Goal: Communication & Community: Answer question/provide support

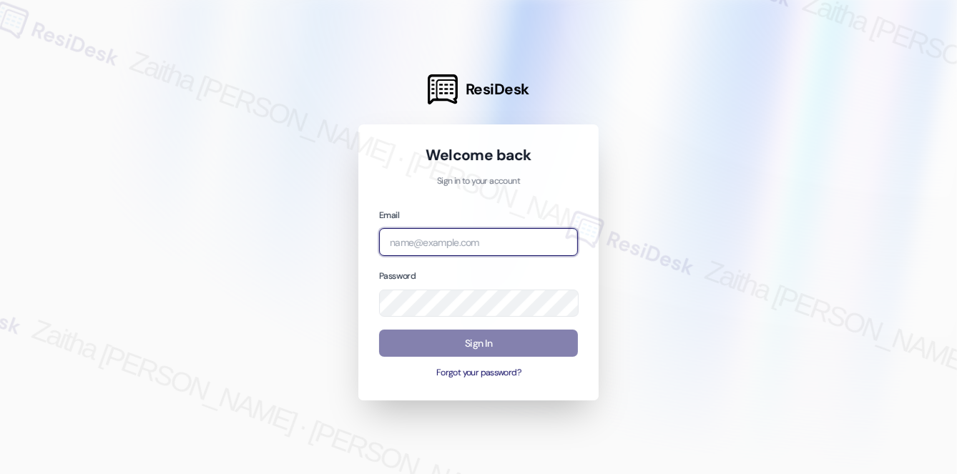
click at [444, 240] on input "email" at bounding box center [478, 242] width 199 height 28
type input "[EMAIL_ADDRESS][PERSON_NAME][DOMAIN_NAME]"
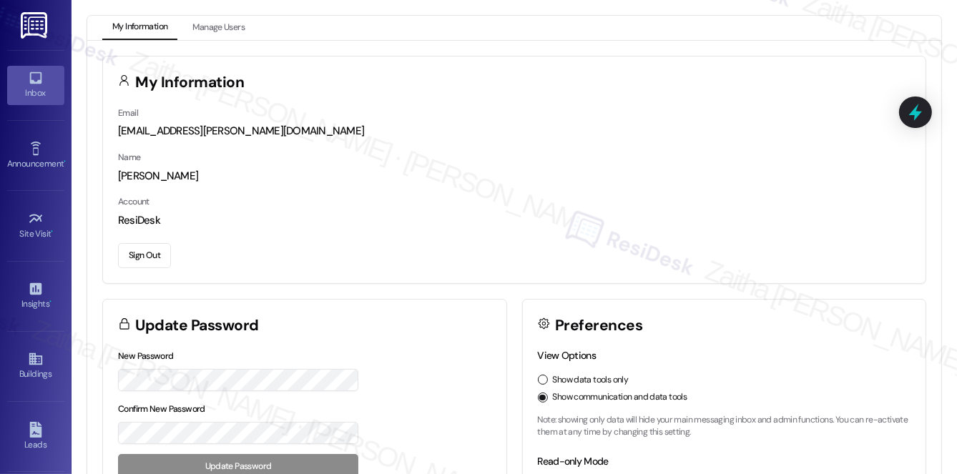
click at [23, 81] on link "Inbox" at bounding box center [35, 85] width 57 height 39
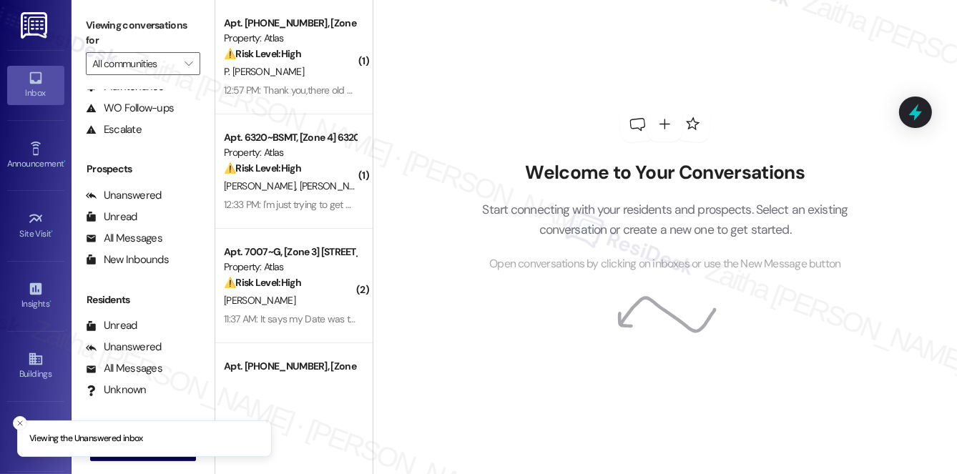
scroll to position [129, 0]
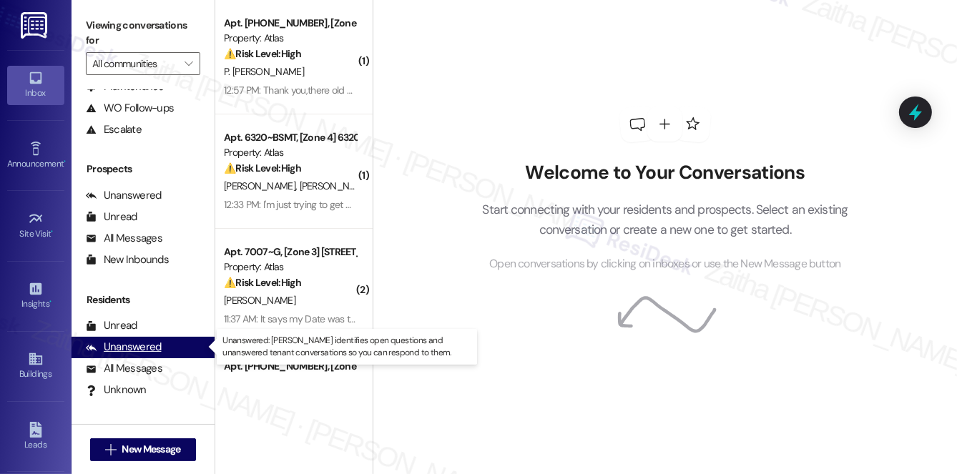
click at [131, 343] on div "Unanswered" at bounding box center [124, 347] width 76 height 15
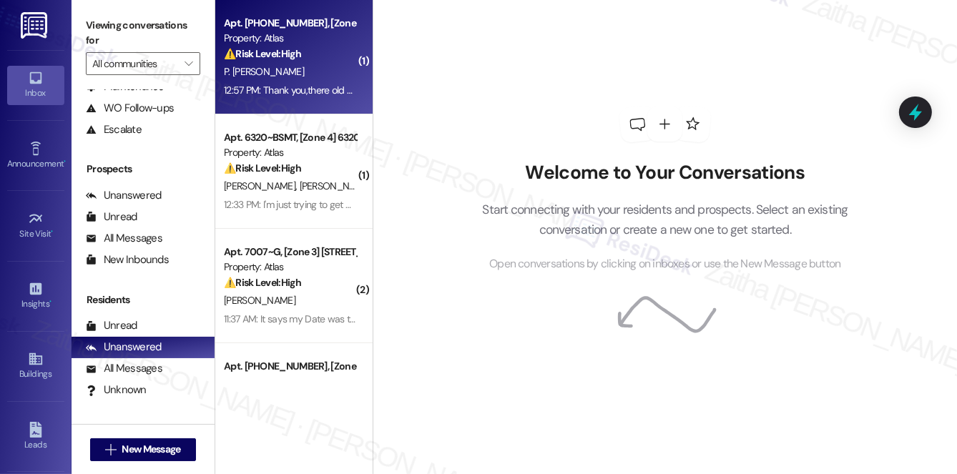
click at [319, 64] on div "P. [PERSON_NAME]" at bounding box center [289, 72] width 135 height 18
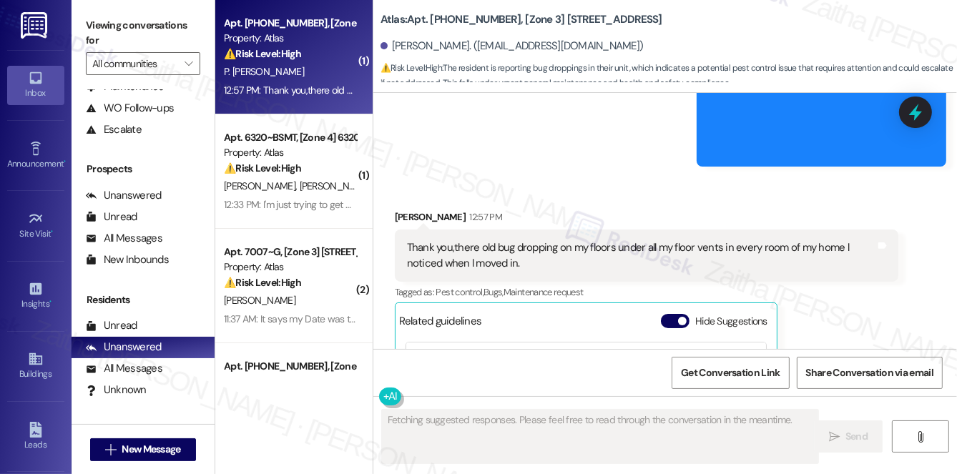
scroll to position [720, 0]
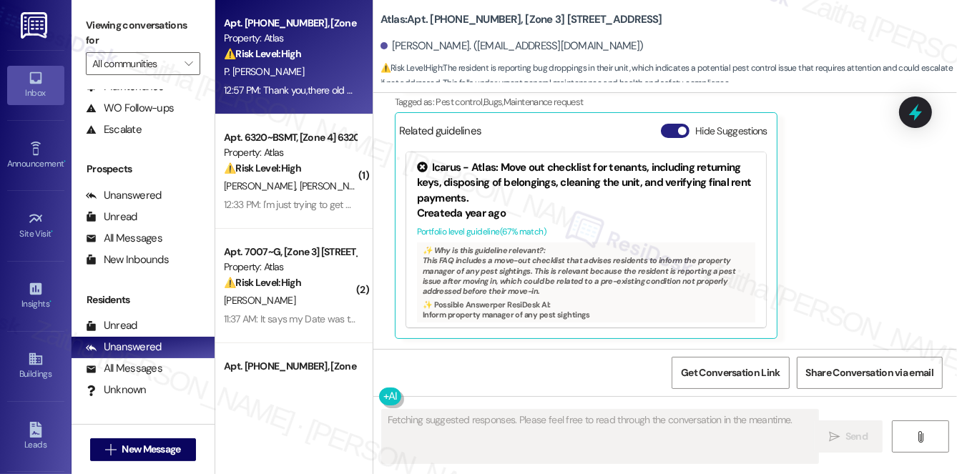
click at [665, 129] on button "Hide Suggestions" at bounding box center [675, 131] width 29 height 14
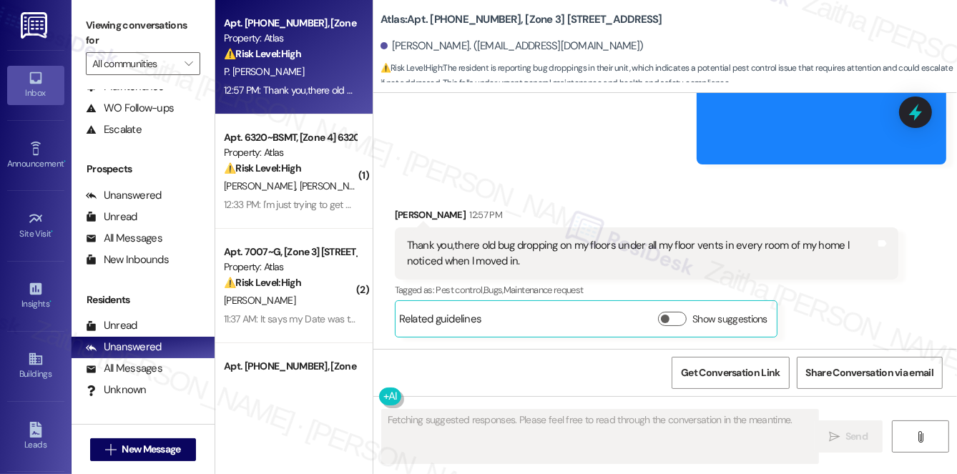
scroll to position [531, 0]
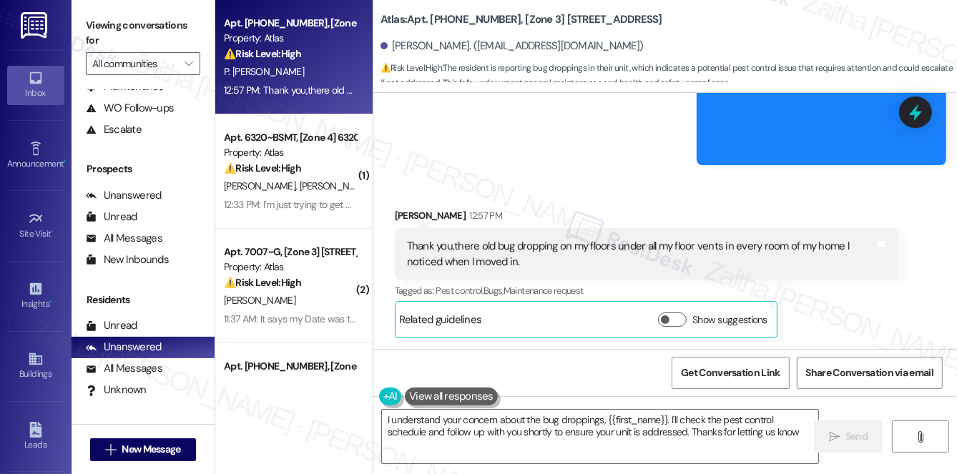
type textarea "I understand your concern about the bug droppings, {{first_name}}. I'll check t…"
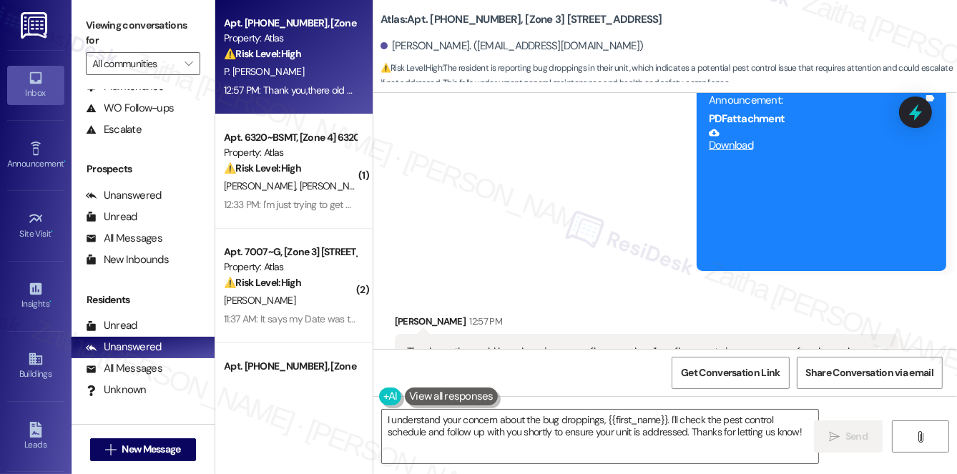
scroll to position [455, 0]
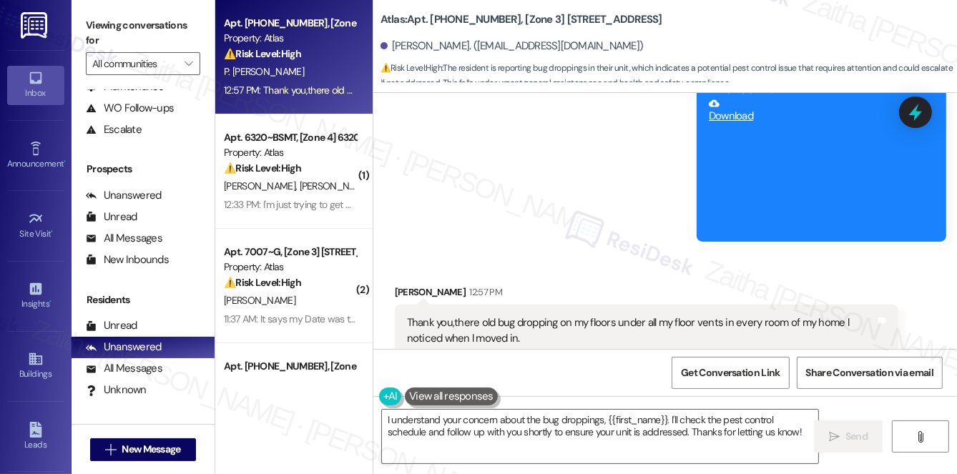
click at [563, 189] on div "Announcement, sent via SMS [PERSON_NAME] (ResiDesk) 11:19 AM Hi [PERSON_NAME]! …" at bounding box center [664, 7] width 583 height 490
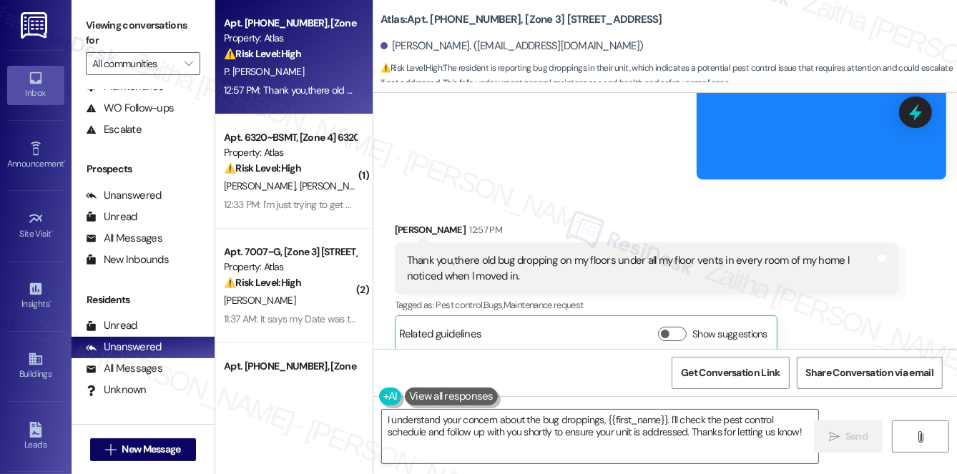
scroll to position [531, 0]
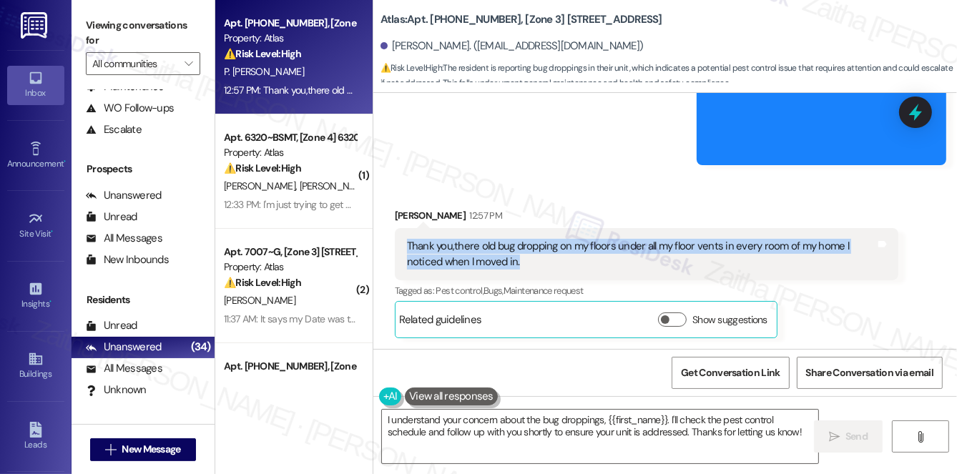
drag, startPoint x: 404, startPoint y: 245, endPoint x: 532, endPoint y: 262, distance: 129.2
click at [532, 262] on div "Thank you,there old bug dropping on my floors under all my floor vents in every…" at bounding box center [641, 254] width 472 height 31
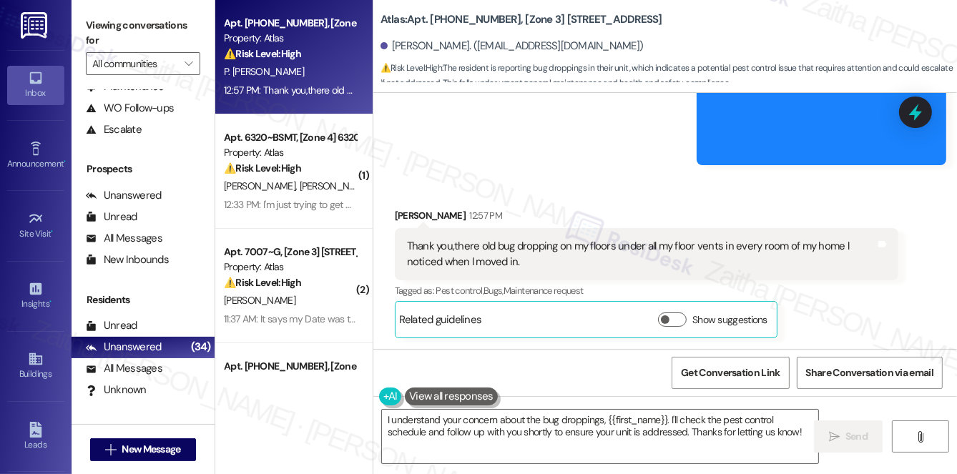
drag, startPoint x: 390, startPoint y: 42, endPoint x: 478, endPoint y: 47, distance: 87.4
click at [478, 47] on div "[PERSON_NAME]. ([EMAIL_ADDRESS][DOMAIN_NAME])" at bounding box center [511, 46] width 263 height 15
copy div "[PERSON_NAME]"
click at [671, 324] on button "Show suggestions" at bounding box center [672, 319] width 29 height 14
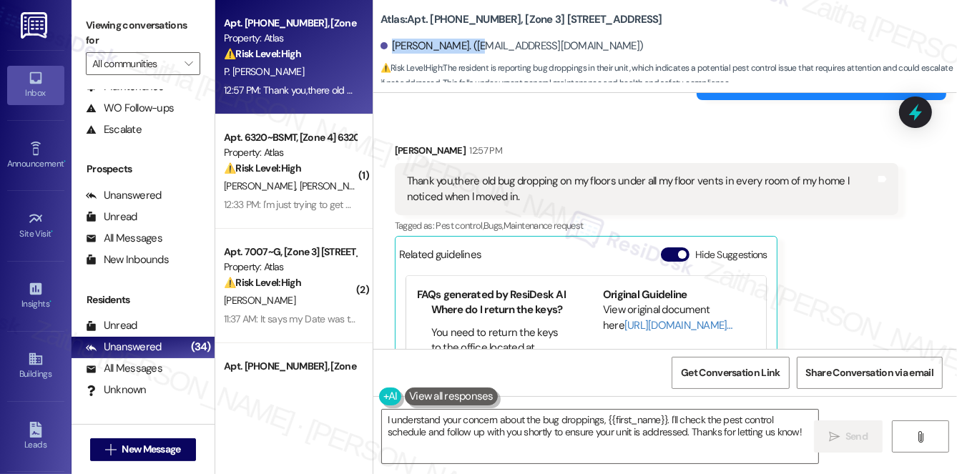
scroll to position [194, 0]
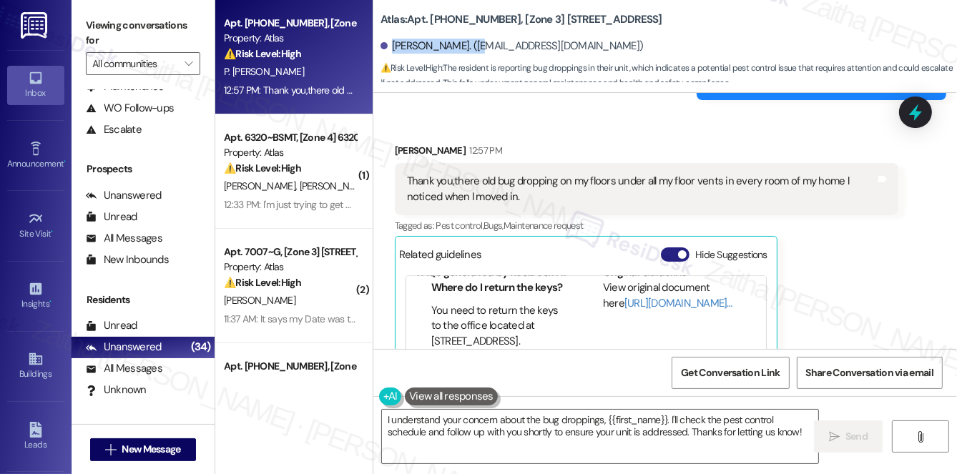
click at [663, 256] on button "Hide Suggestions" at bounding box center [675, 254] width 29 height 14
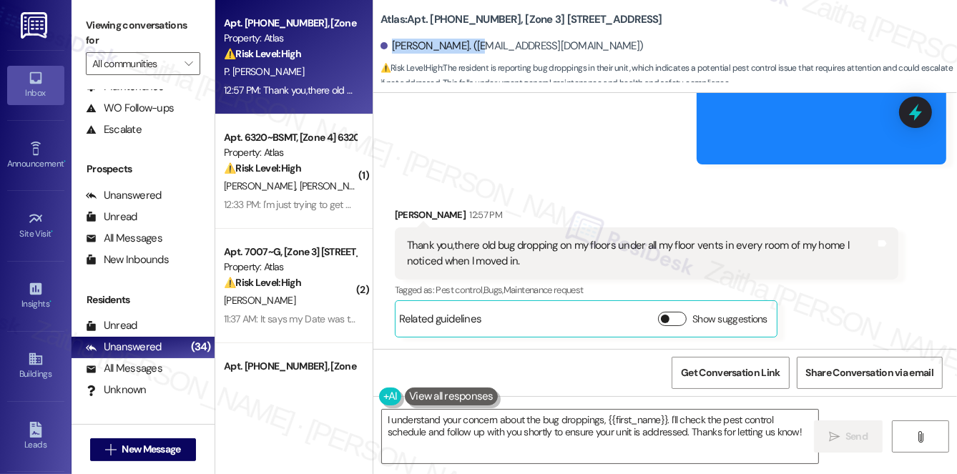
scroll to position [531, 0]
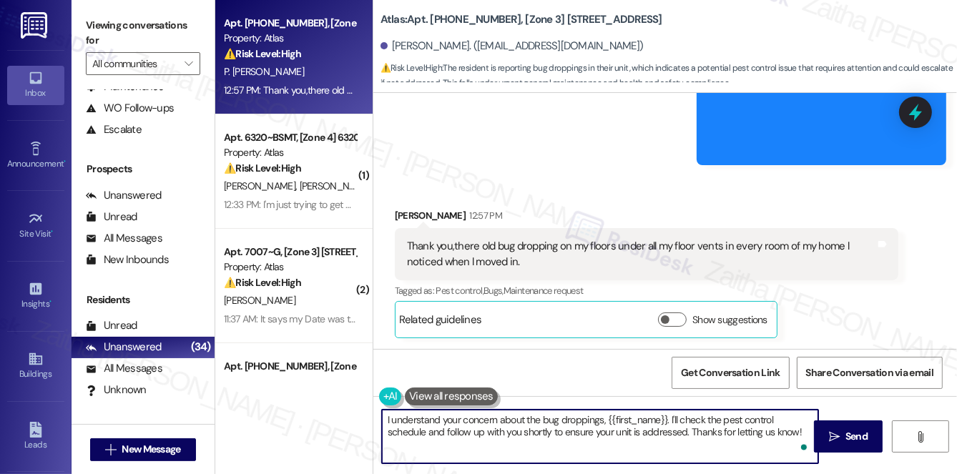
drag, startPoint x: 387, startPoint y: 418, endPoint x: 800, endPoint y: 431, distance: 413.5
click at [800, 431] on textarea "I understand your concern about the bug droppings, {{first_name}}. I'll check t…" at bounding box center [600, 437] width 436 height 54
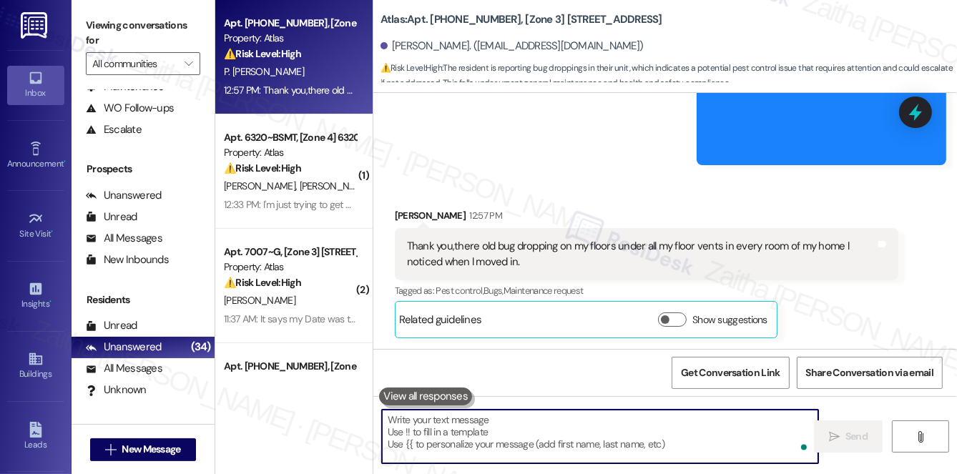
paste textarea "Thank you, [PERSON_NAME], for bringing this to our attention. I'm sorry to hear…"
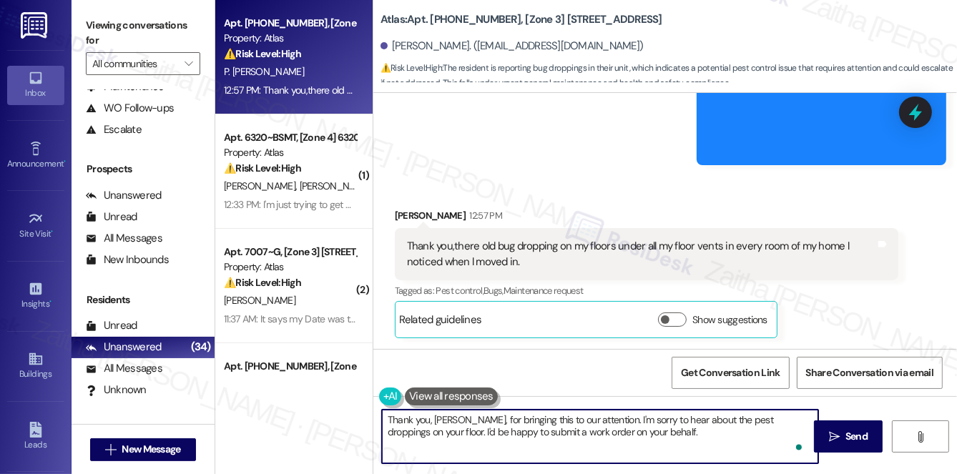
paste textarea "Your building is scheduled for pest control every 1st and 3rd [DATE] of the mon…"
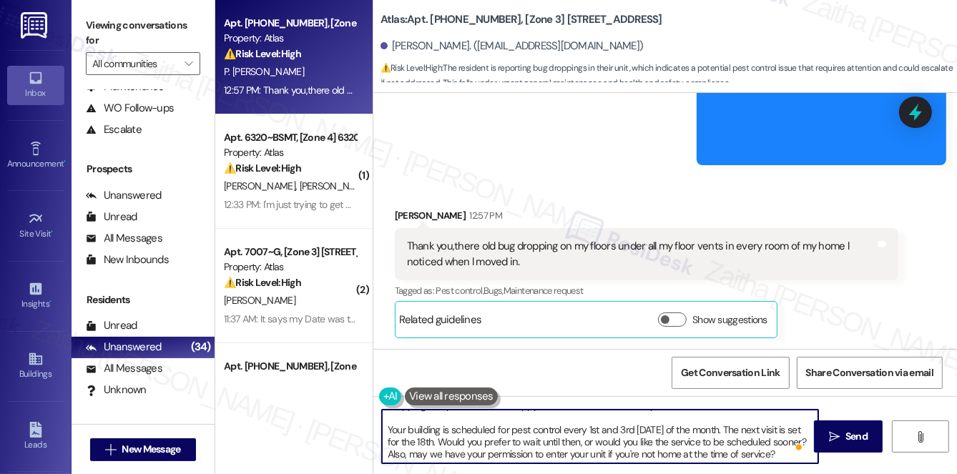
scroll to position [40, 0]
click at [435, 453] on textarea "Thank you, [PERSON_NAME], for bringing this to our attention. I'm sorry to hear…" at bounding box center [600, 437] width 436 height 54
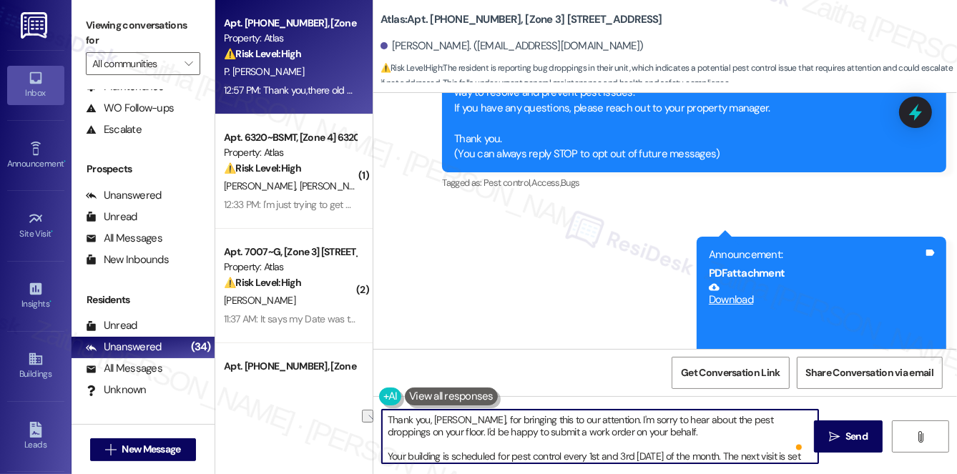
drag, startPoint x: 430, startPoint y: 420, endPoint x: 388, endPoint y: 415, distance: 43.2
click at [388, 415] on textarea "Thank you, [PERSON_NAME], for bringing this to our attention. I'm sorry to hear…" at bounding box center [600, 437] width 436 height 54
click at [428, 418] on textarea "Hi [PERSON_NAME], for bringing this to our attention. I'm sorry to hear about t…" at bounding box center [600, 437] width 436 height 54
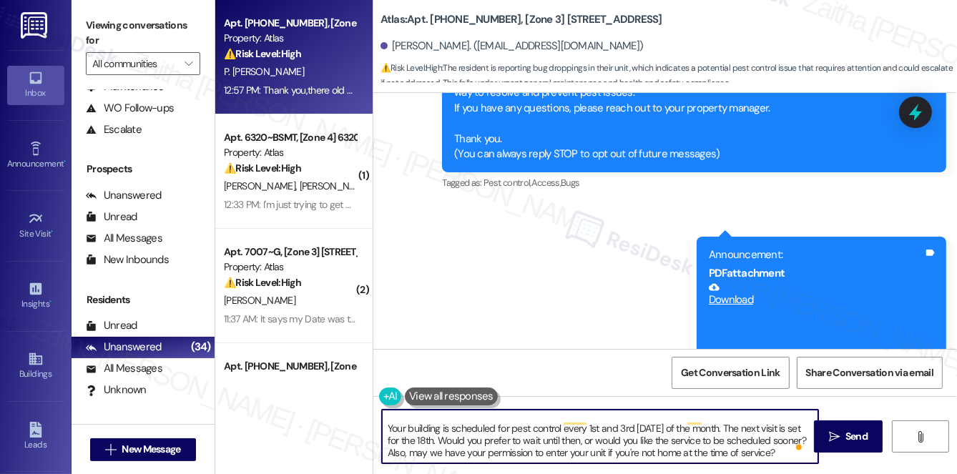
click at [465, 454] on textarea "Hi [PERSON_NAME], thank you for bringing this to our attention. I'm sorry to he…" at bounding box center [600, 437] width 436 height 54
type textarea "Hi [PERSON_NAME], thank you for bringing this to our attention. I'm sorry to he…"
click at [859, 437] on span "Send" at bounding box center [856, 436] width 22 height 15
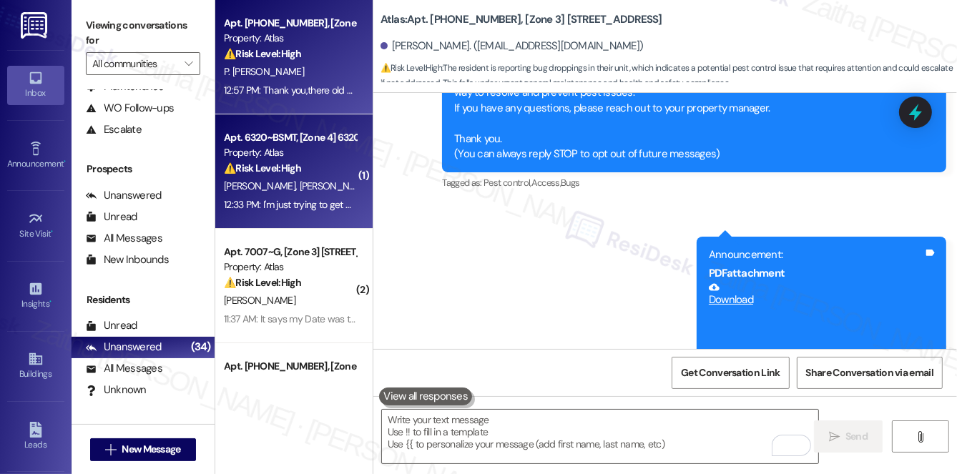
click at [310, 176] on div "⚠️ Risk Level: High The resident is unable to get their lights turned on due to…" at bounding box center [290, 168] width 132 height 15
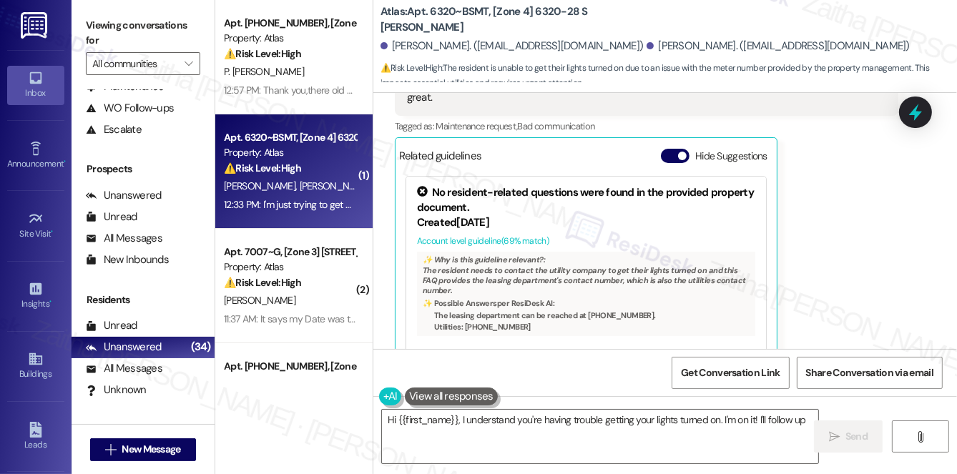
scroll to position [499, 0]
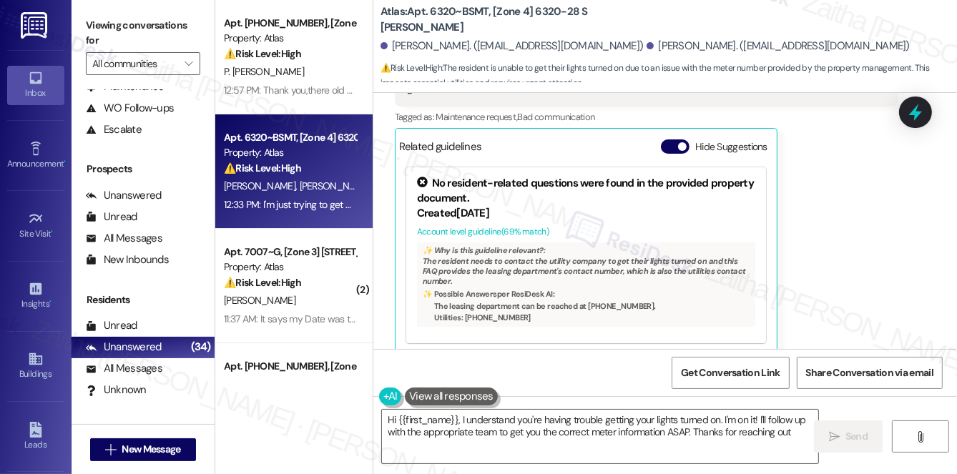
type textarea "Hi {{first_name}}, I understand you're having trouble getting your lights turne…"
click at [671, 139] on button "Hide Suggestions" at bounding box center [675, 146] width 29 height 14
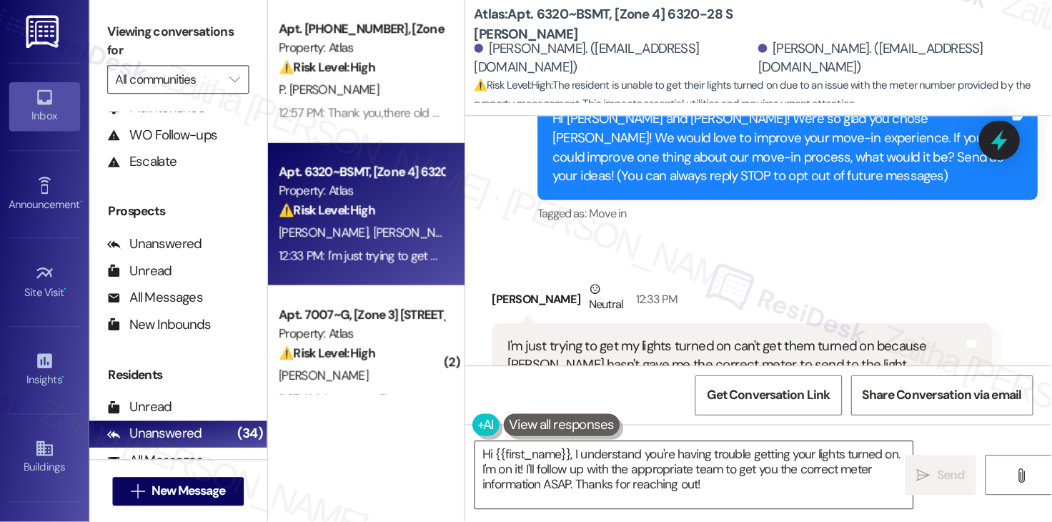
scroll to position [310, 0]
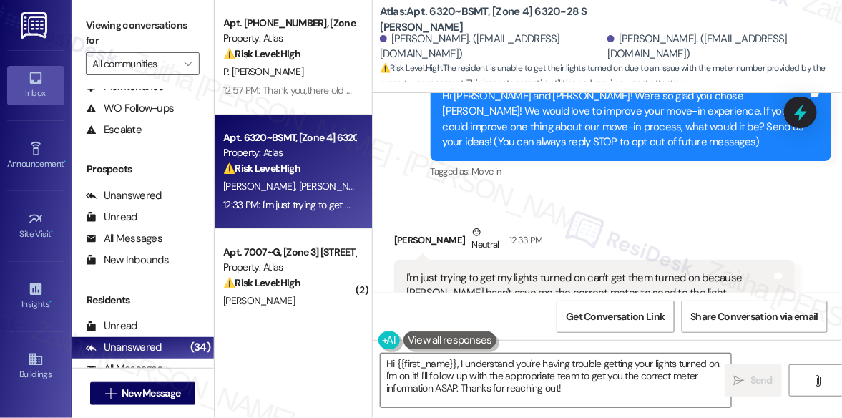
drag, startPoint x: 731, startPoint y: 239, endPoint x: 756, endPoint y: 193, distance: 52.2
click at [756, 193] on div "Received via SMS [PERSON_NAME] Neutral 12:33 PM I'm just trying to get my light…" at bounding box center [606, 293] width 469 height 203
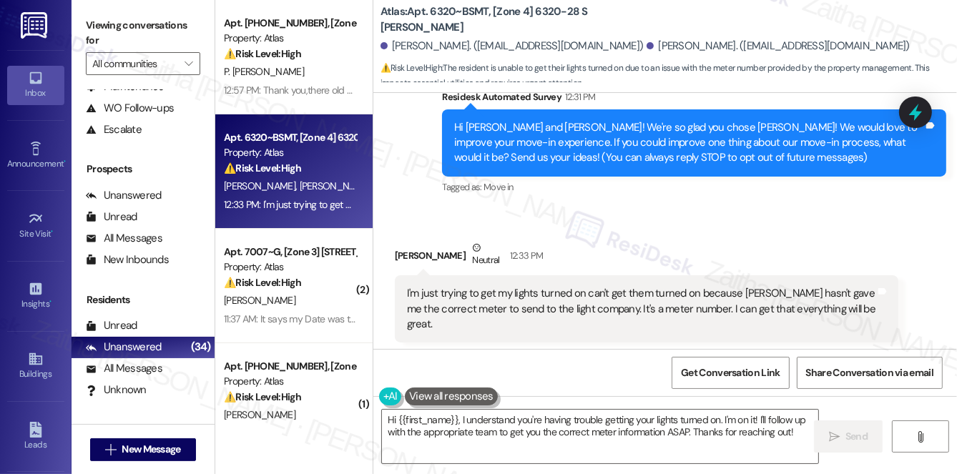
scroll to position [263, 0]
drag, startPoint x: 392, startPoint y: 44, endPoint x: 460, endPoint y: 35, distance: 69.2
click at [460, 35] on div "[PERSON_NAME]. ([EMAIL_ADDRESS][DOMAIN_NAME]) [PERSON_NAME]. ([EMAIL_ADDRESS][D…" at bounding box center [668, 46] width 576 height 29
copy div "[PERSON_NAME]"
click at [586, 208] on div "Received via SMS [PERSON_NAME] Neutral 12:33 PM I'm just trying to get my light…" at bounding box center [664, 309] width 583 height 203
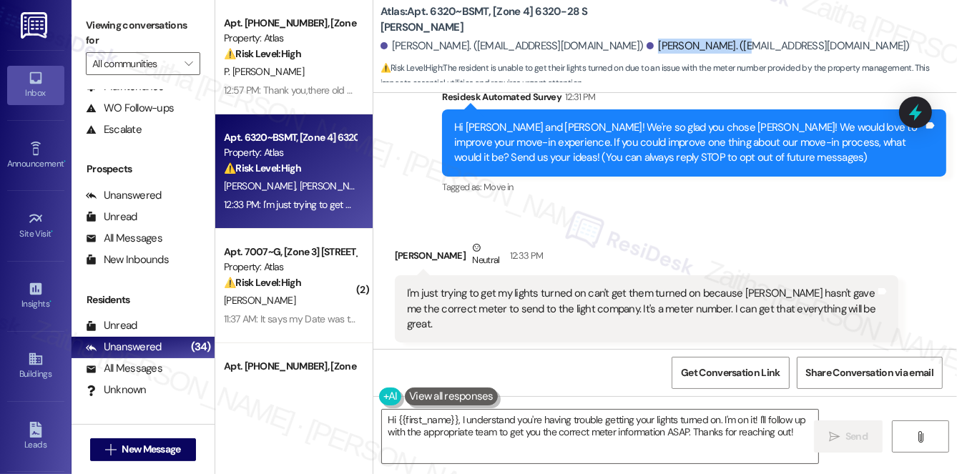
drag, startPoint x: 586, startPoint y: 44, endPoint x: 667, endPoint y: 33, distance: 81.6
click at [667, 33] on div "[PERSON_NAME]. ([EMAIL_ADDRESS][DOMAIN_NAME]) [PERSON_NAME]. ([EMAIL_ADDRESS][D…" at bounding box center [668, 46] width 576 height 29
copy div "[PERSON_NAME]."
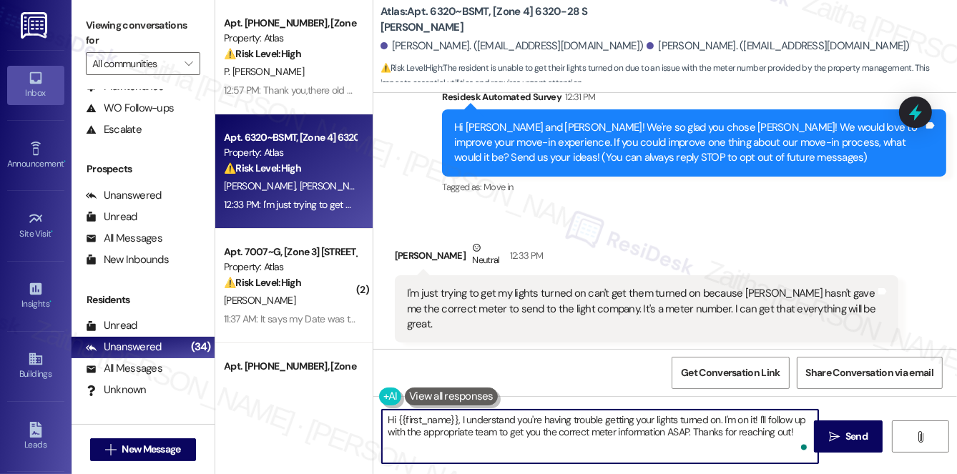
drag, startPoint x: 729, startPoint y: 416, endPoint x: 796, endPoint y: 439, distance: 71.0
click at [796, 439] on div "Hi {{first_name}}, I understand you're having trouble getting your lights turne…" at bounding box center [600, 436] width 438 height 55
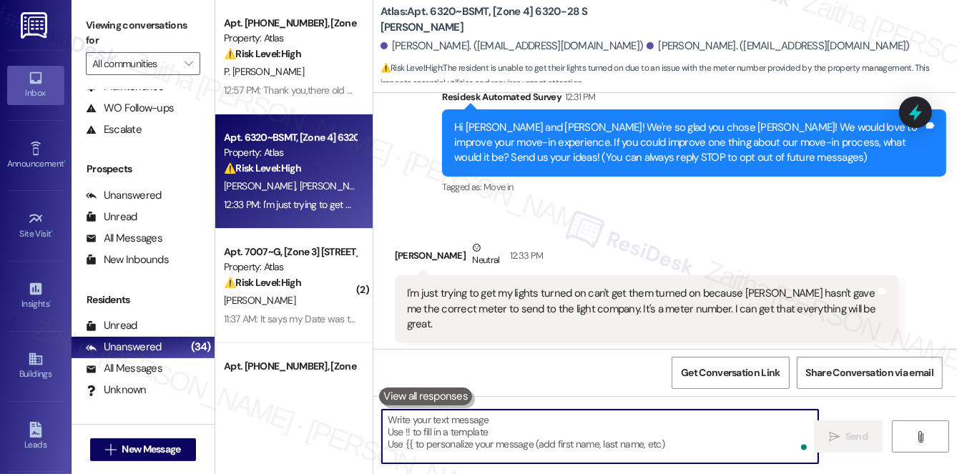
paste textarea "Hi [PERSON_NAME], I understand you're having trouble getting your lights turned…"
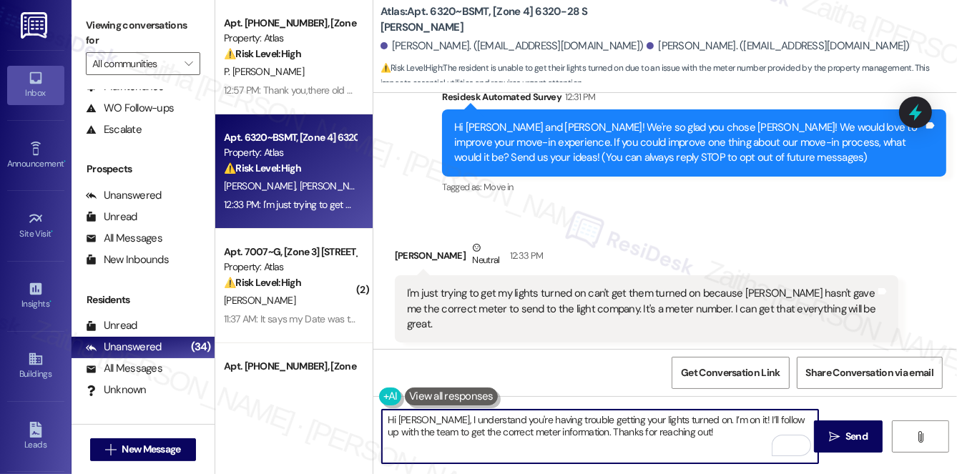
type textarea "Hi [PERSON_NAME], I understand you're having trouble getting your lights turned…"
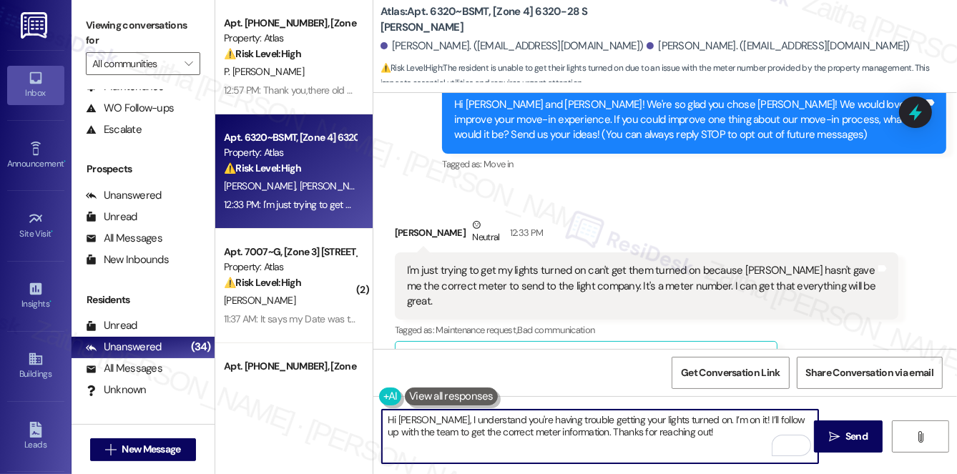
scroll to position [310, 0]
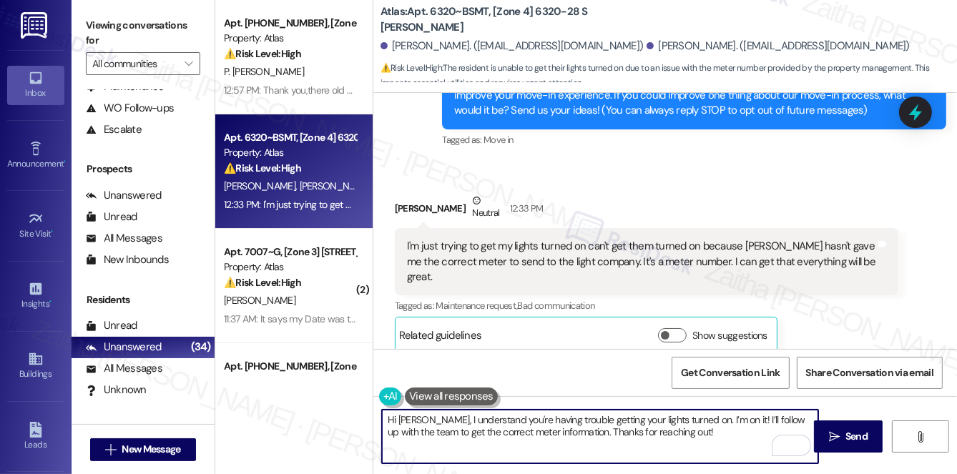
click at [697, 430] on textarea "Hi [PERSON_NAME], I understand you're having trouble getting your lights turned…" at bounding box center [600, 437] width 436 height 54
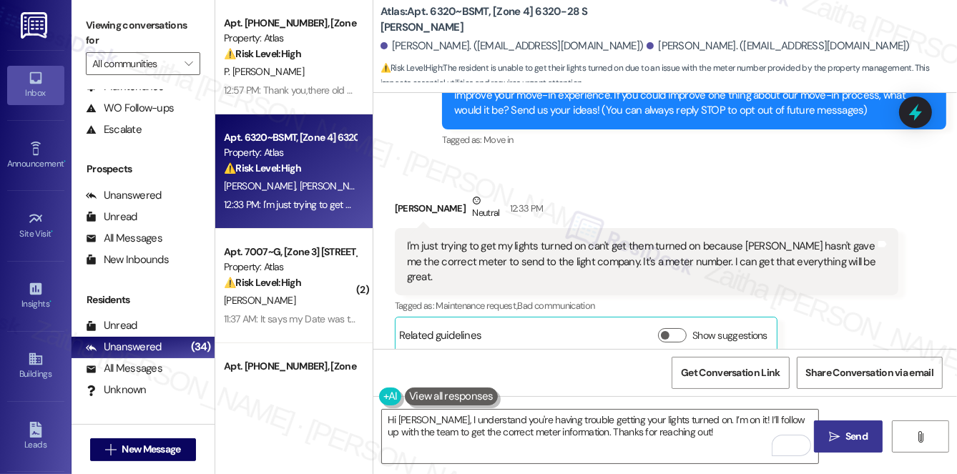
click at [854, 431] on span "Send" at bounding box center [856, 436] width 22 height 15
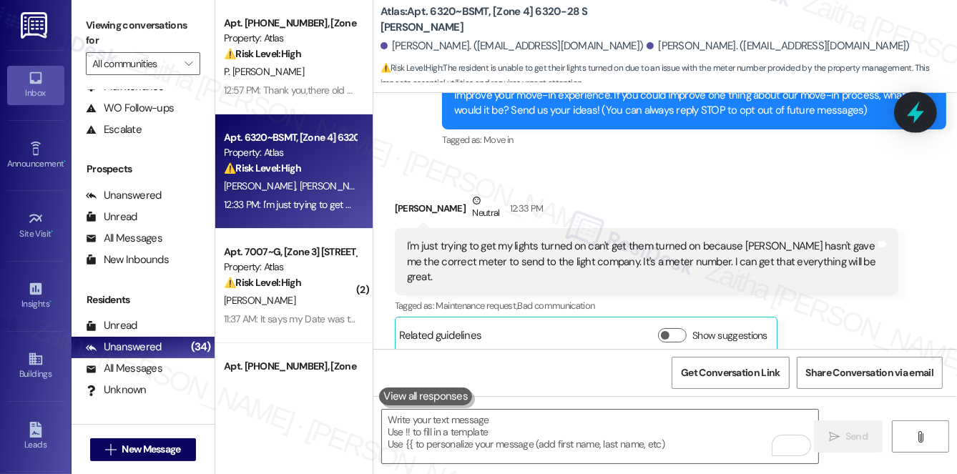
click at [918, 107] on icon at bounding box center [915, 112] width 24 height 24
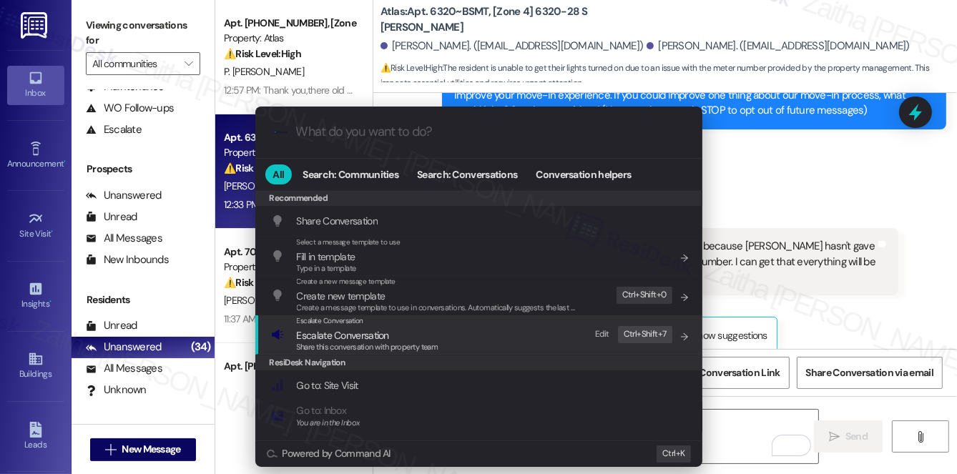
click at [335, 329] on span "Escalate Conversation" at bounding box center [343, 335] width 92 height 13
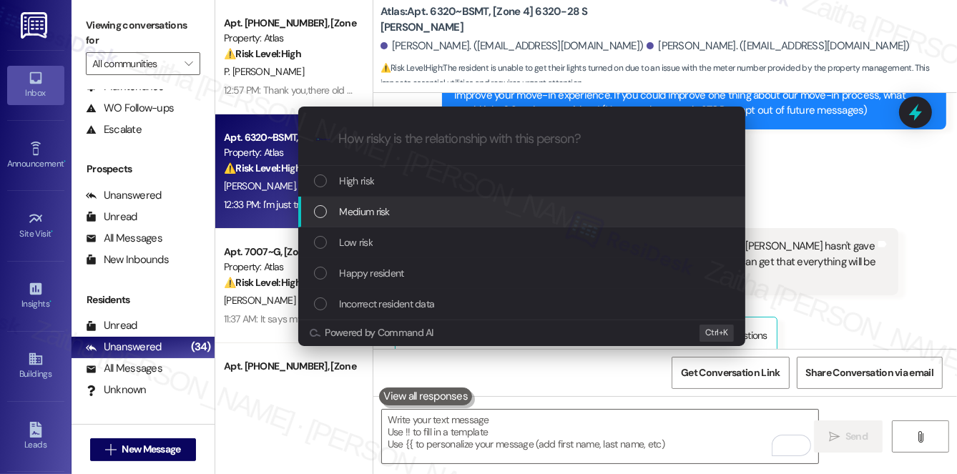
click at [393, 212] on div "Medium risk" at bounding box center [523, 212] width 418 height 16
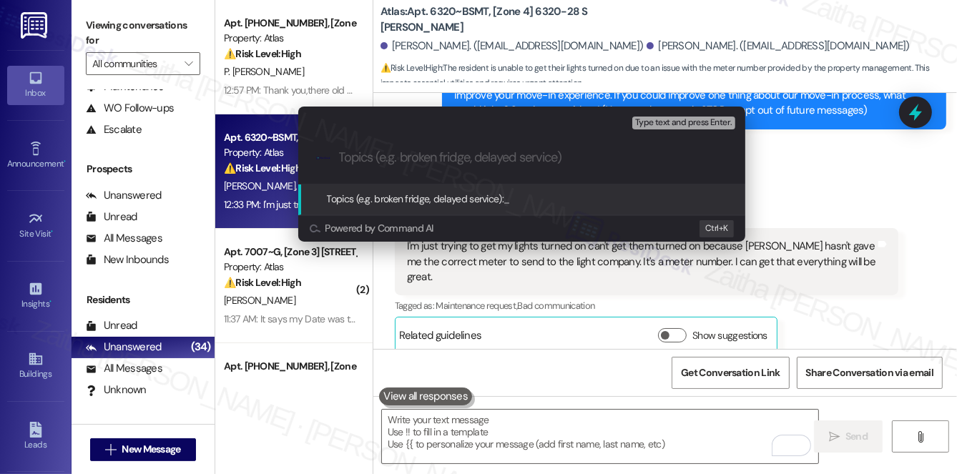
paste input "Meter Number Needed for Utility Activation"
type input "Meter Number Needed for Utility Activation"
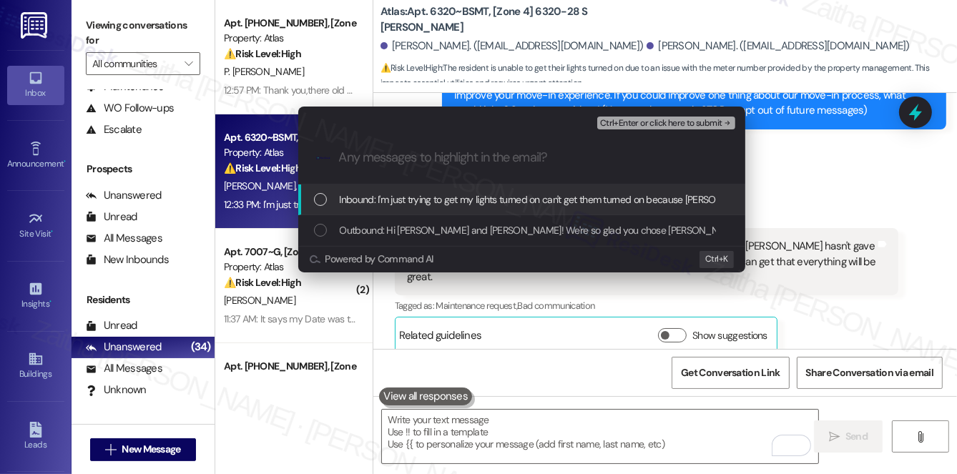
click at [320, 197] on div "List of options" at bounding box center [320, 199] width 13 height 13
click at [676, 120] on span "Ctrl+Enter or click here to submit" at bounding box center [661, 124] width 122 height 10
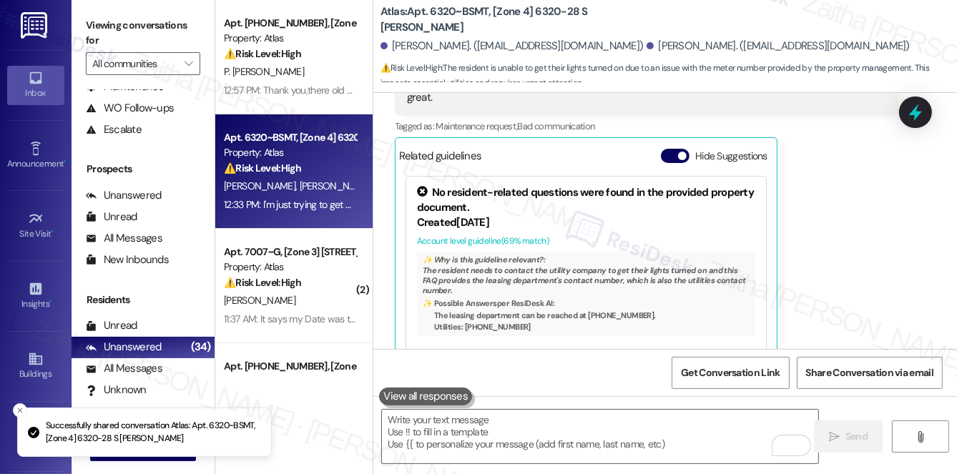
scroll to position [499, 0]
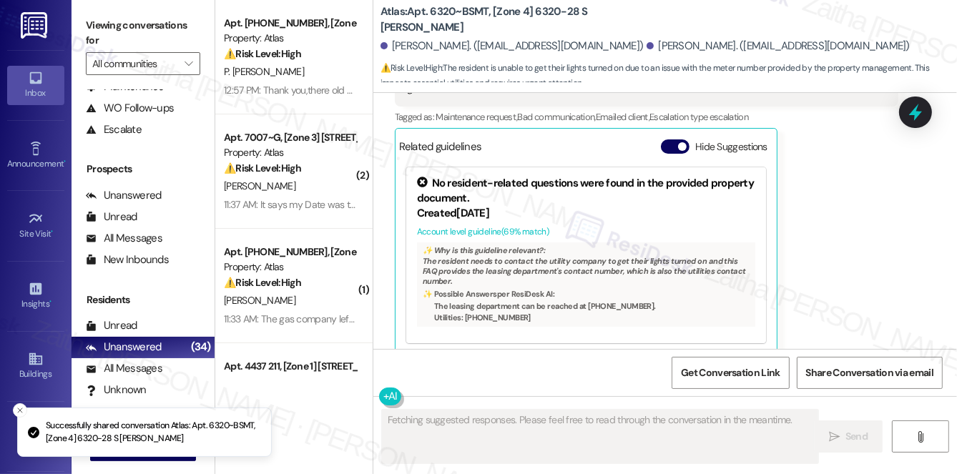
click at [666, 139] on button "Hide Suggestions" at bounding box center [675, 146] width 29 height 14
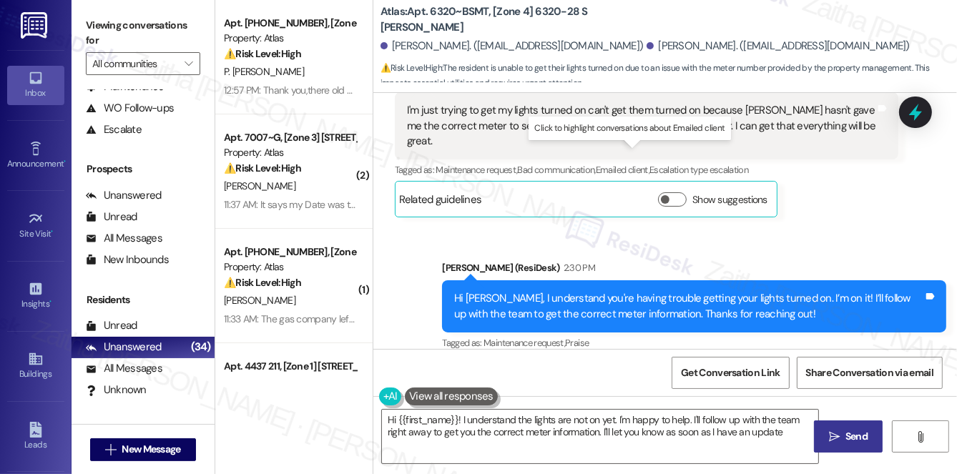
type textarea "Hi {{first_name}}! I understand the lights are not on yet. I'm happy to help. I…"
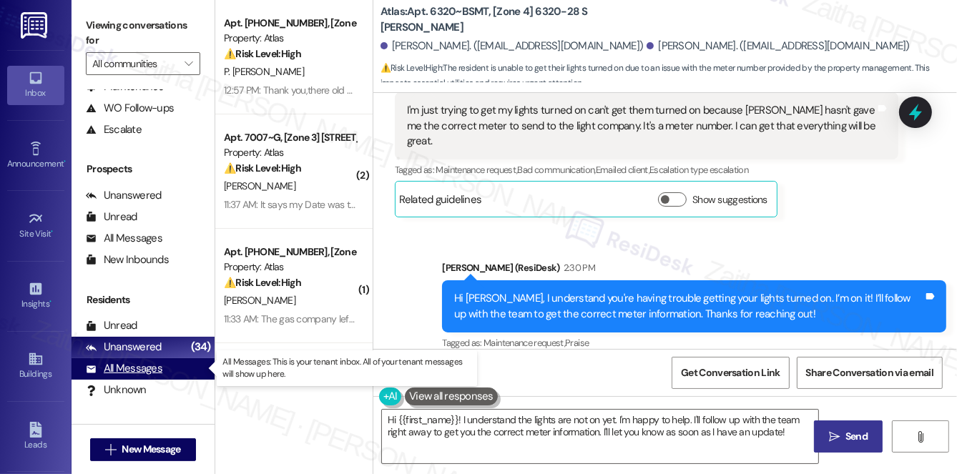
click at [126, 375] on div "All Messages" at bounding box center [124, 368] width 77 height 15
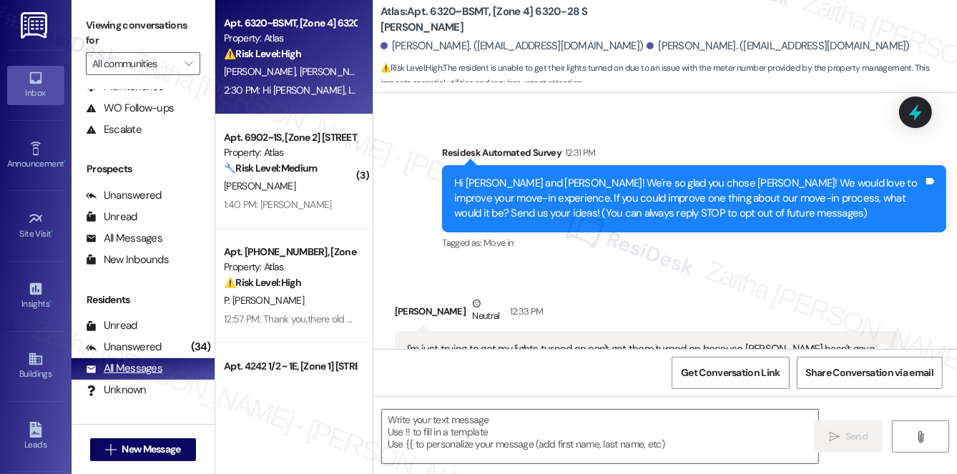
type textarea "Fetching suggested responses. Please feel free to read through the conversation…"
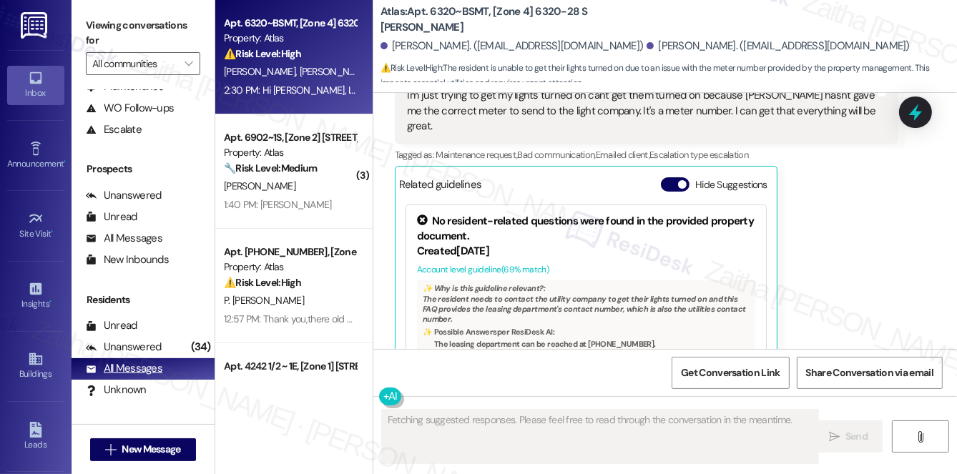
scroll to position [499, 0]
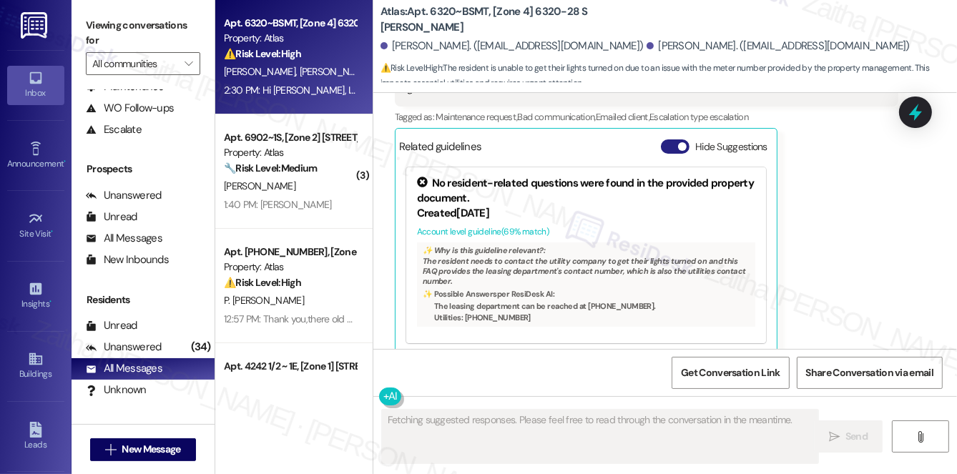
click at [674, 139] on button "Hide Suggestions" at bounding box center [675, 146] width 29 height 14
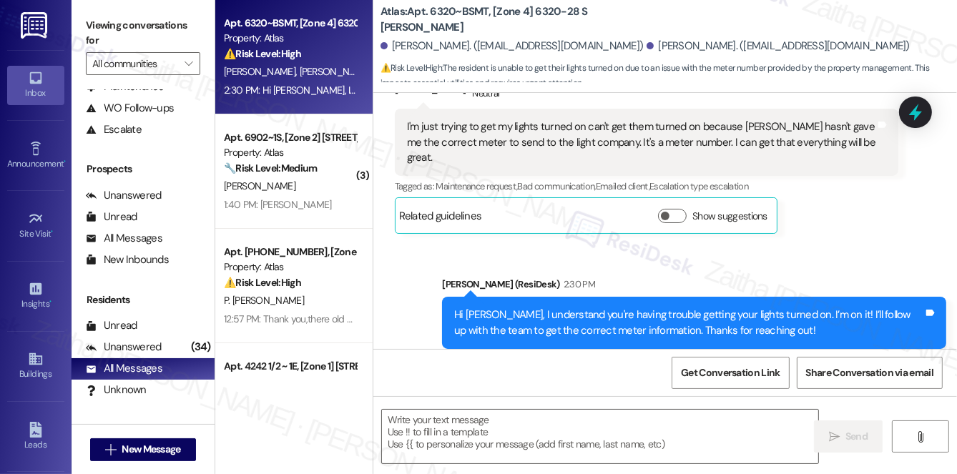
scroll to position [428, 0]
